Goal: Find specific page/section: Find specific page/section

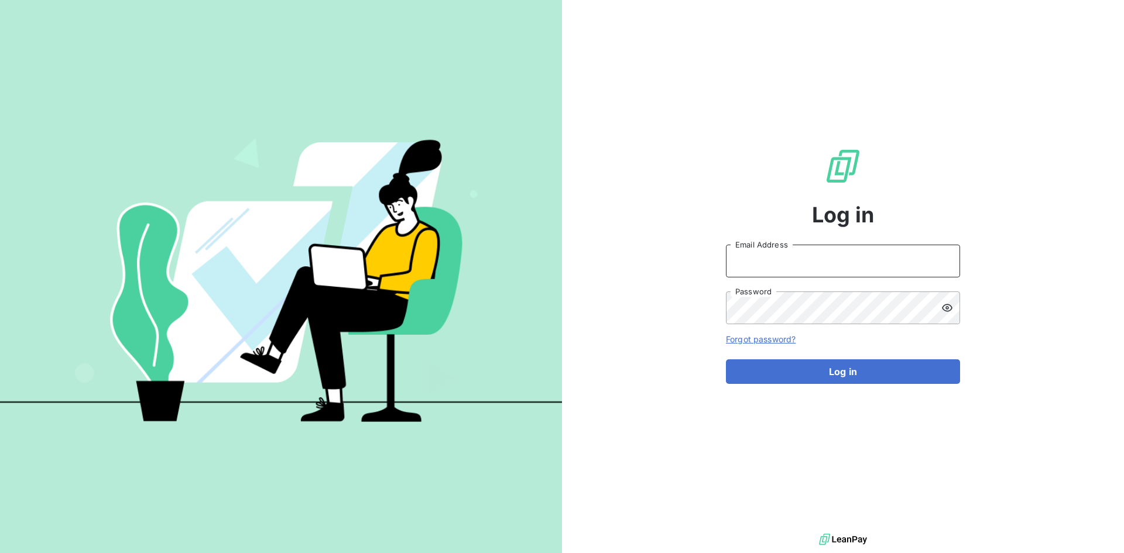
type input "jesus.soriano@graitec.com"
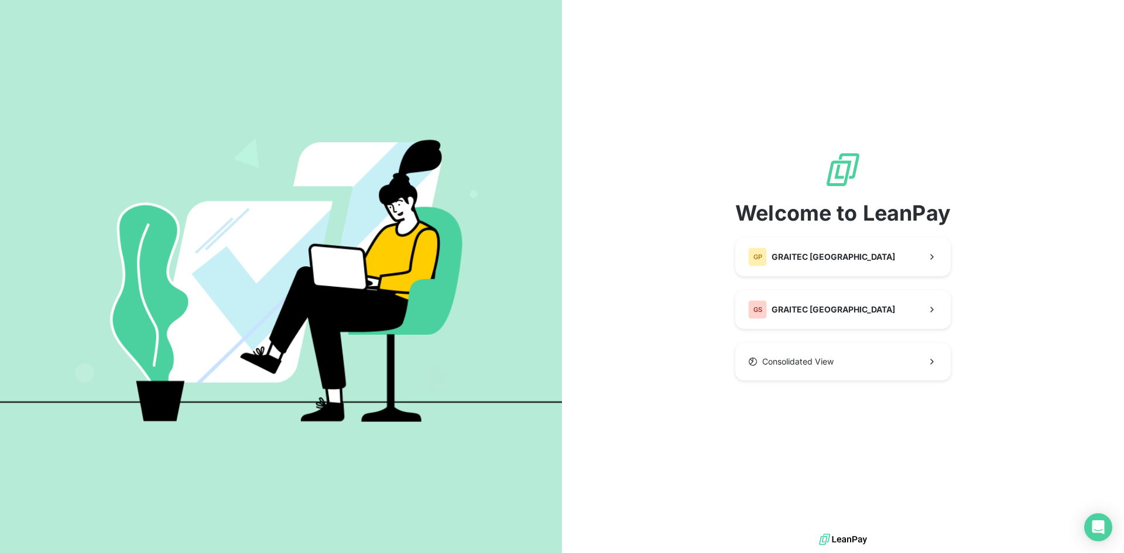
drag, startPoint x: 147, startPoint y: 153, endPoint x: 185, endPoint y: 158, distance: 38.4
click at [147, 153] on img at bounding box center [281, 277] width 562 height 352
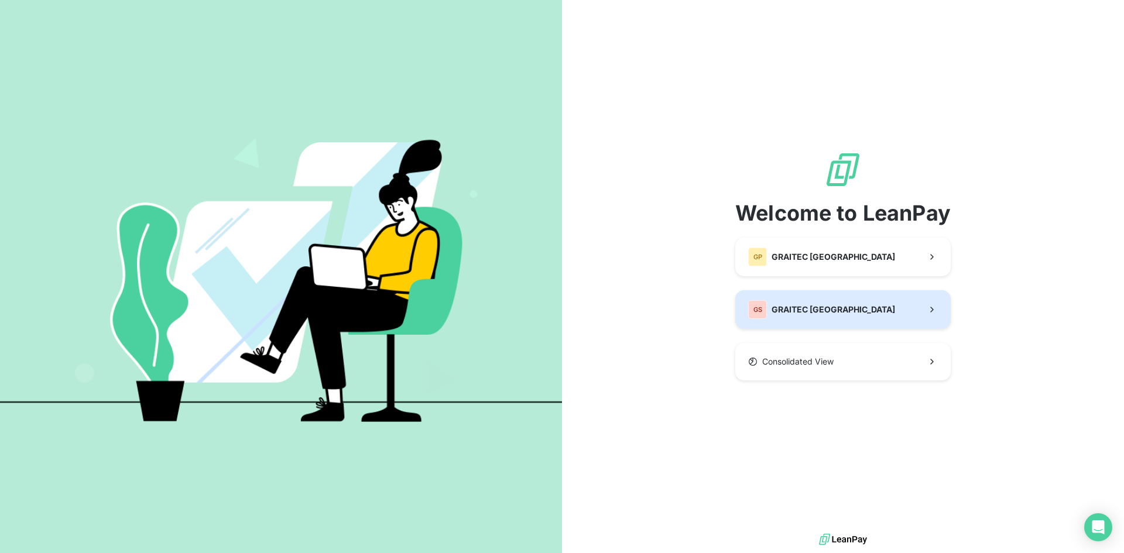
click at [801, 309] on span "GRAITEC [GEOGRAPHIC_DATA]" at bounding box center [834, 310] width 124 height 12
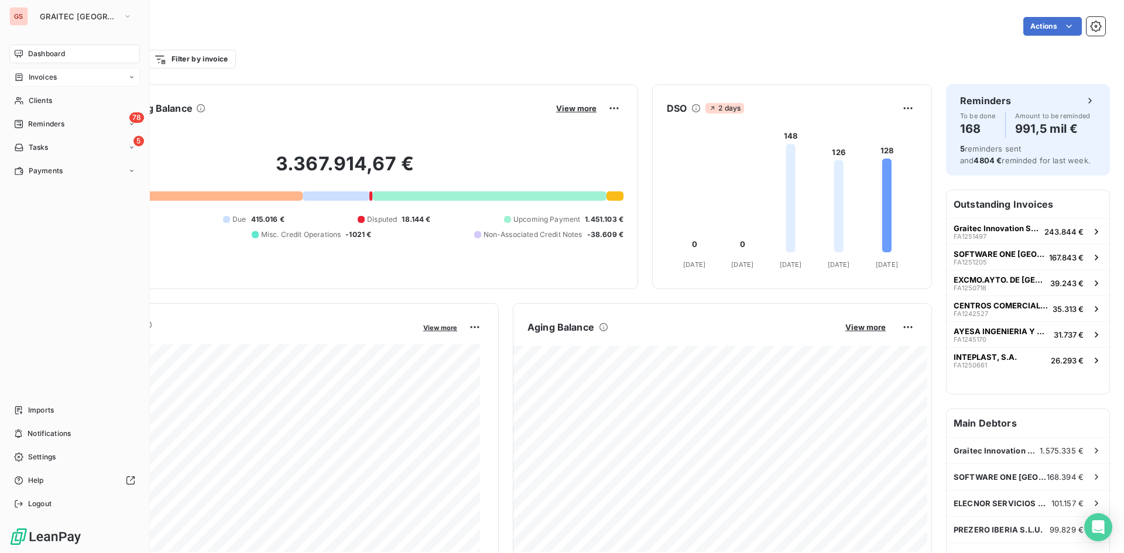
click at [46, 80] on span "Invoices" at bounding box center [43, 77] width 28 height 11
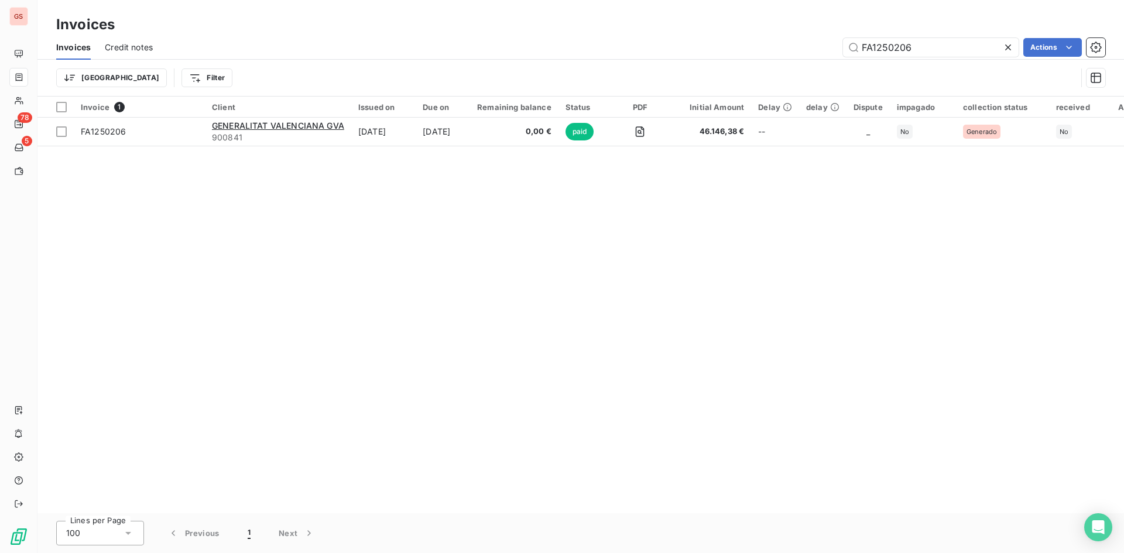
drag, startPoint x: 925, startPoint y: 50, endPoint x: 782, endPoint y: 36, distance: 143.6
click at [782, 36] on div "Invoices Credit notes FA1250206 Actions" at bounding box center [580, 47] width 1087 height 25
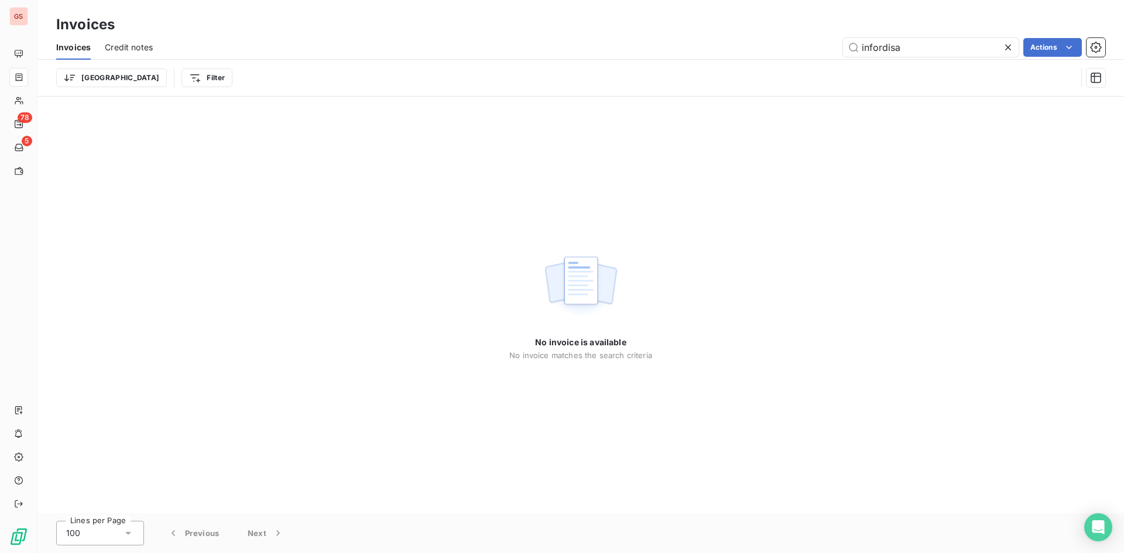
type input "infordisa"
